Goal: Information Seeking & Learning: Learn about a topic

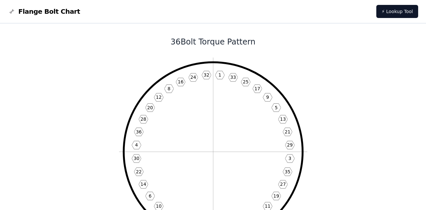
scroll to position [33, 0]
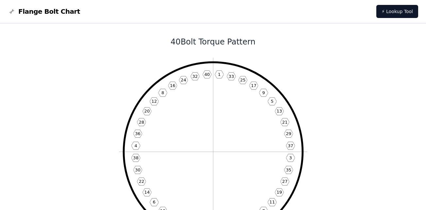
scroll to position [33, 0]
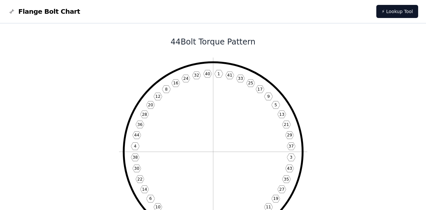
scroll to position [33, 0]
